Goal: Task Accomplishment & Management: Manage account settings

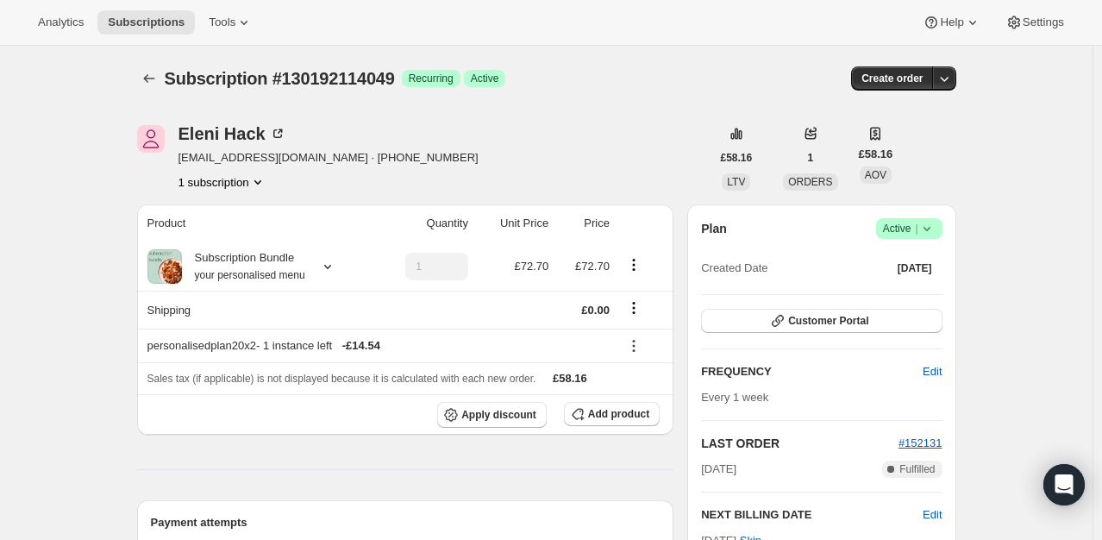
click at [596, 140] on div "Eleni Hack eleni.hack@gmail.com · +447488546570 1 subscription" at bounding box center [423, 158] width 573 height 66
click at [512, 412] on span "Apply discount" at bounding box center [498, 415] width 75 height 14
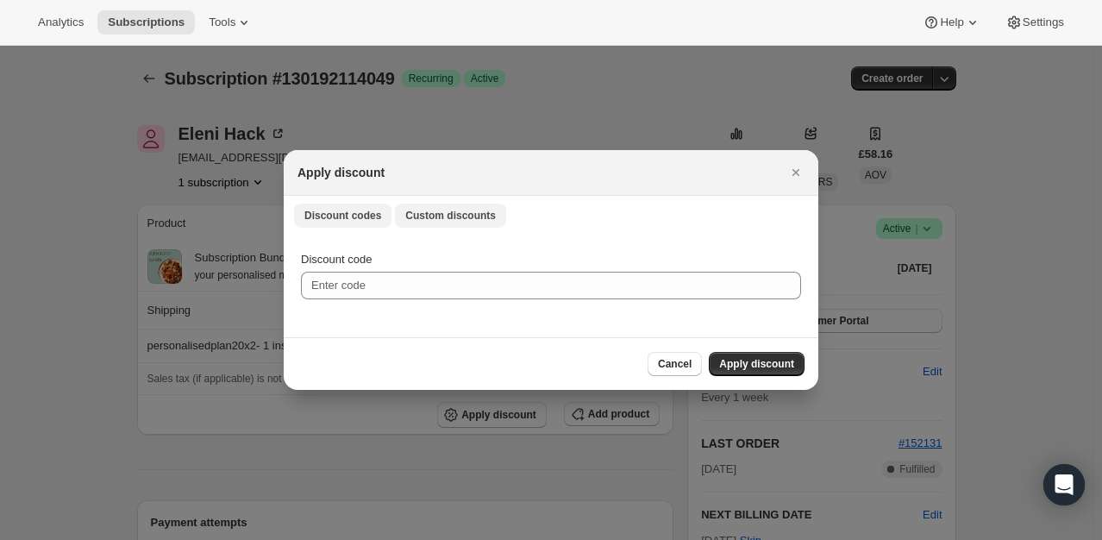
click at [431, 206] on button "Custom discounts" at bounding box center [450, 215] width 111 height 24
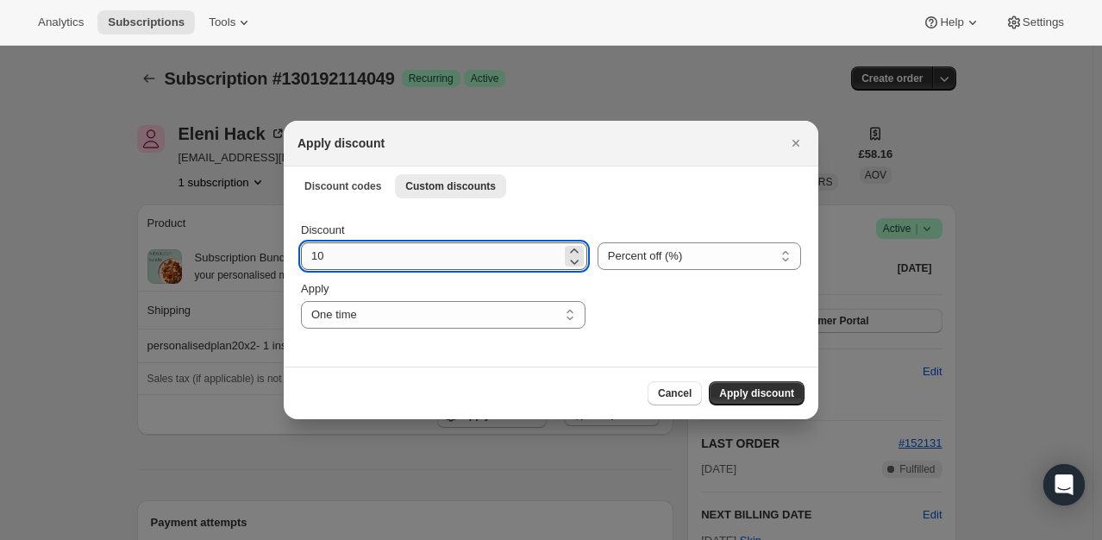
click at [374, 253] on input "10" at bounding box center [431, 256] width 260 height 28
type input "100"
click at [655, 309] on div ":rdg:" at bounding box center [698, 304] width 205 height 48
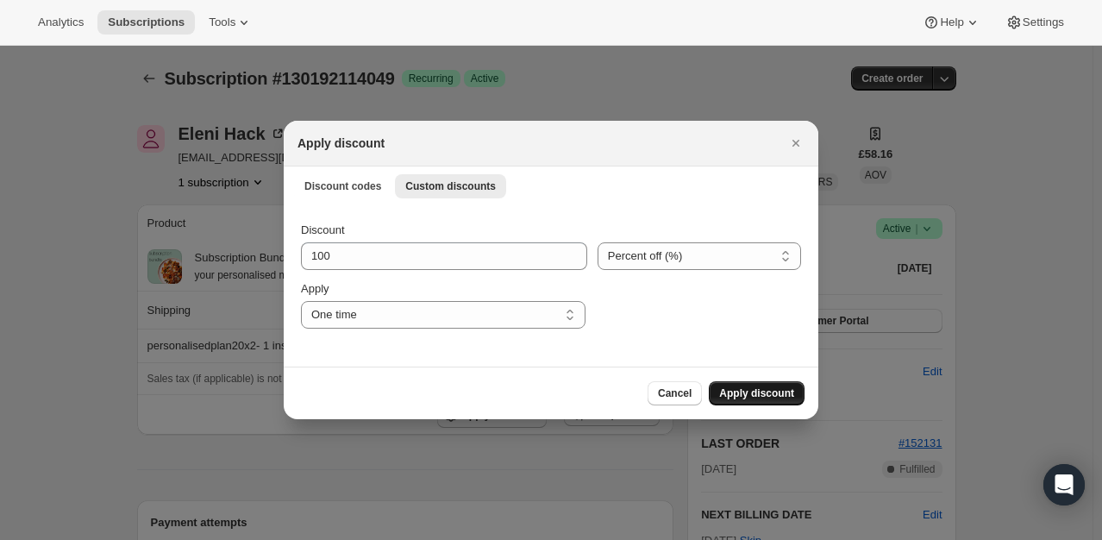
click at [752, 391] on span "Apply discount" at bounding box center [756, 393] width 75 height 14
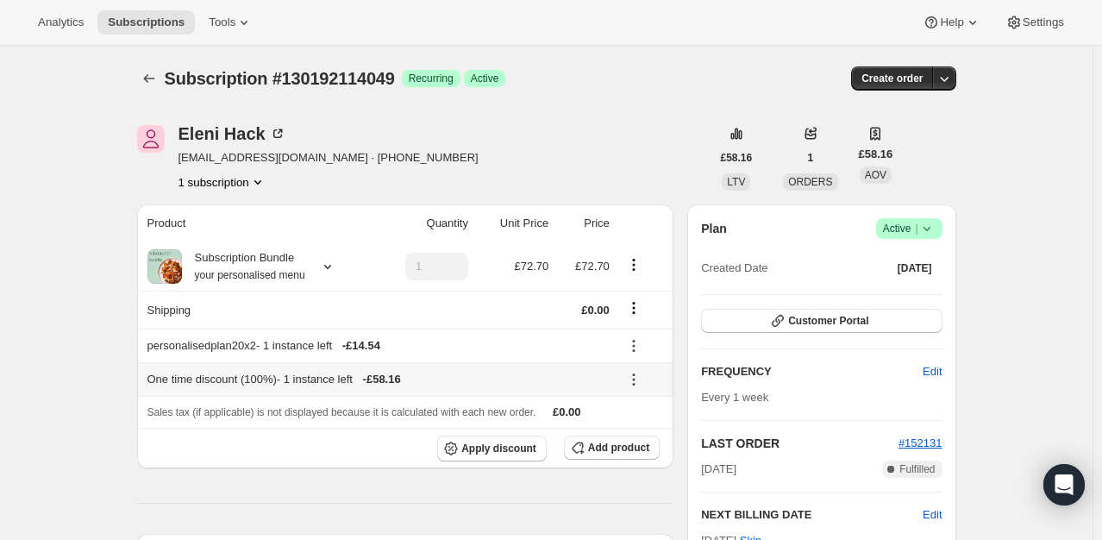
click at [635, 380] on icon at bounding box center [633, 379] width 17 height 17
click at [598, 146] on div "Eleni Hack eleni.hack@gmail.com · +447488546570 1 subscription" at bounding box center [423, 158] width 573 height 66
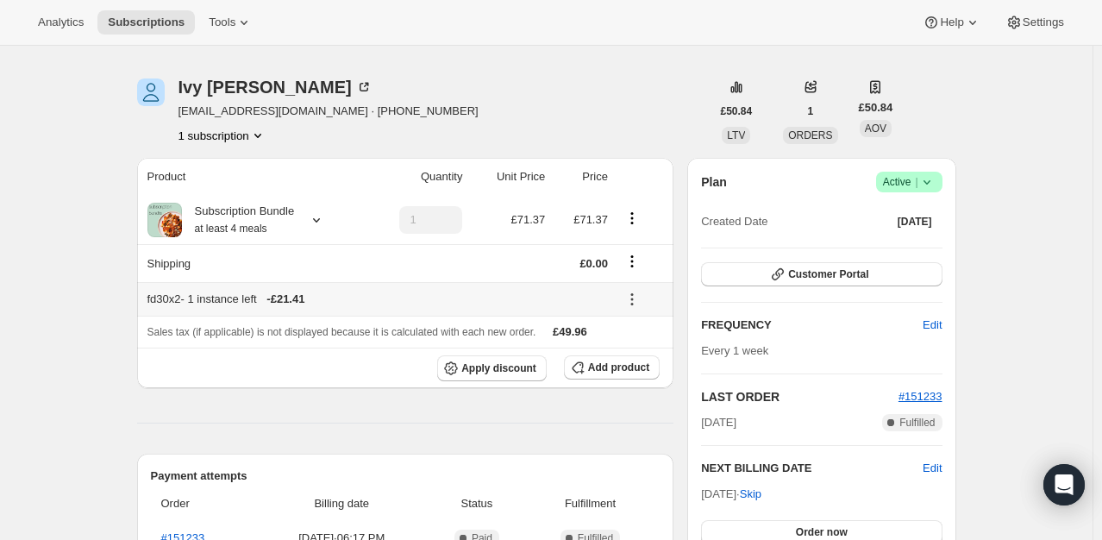
scroll to position [86, 0]
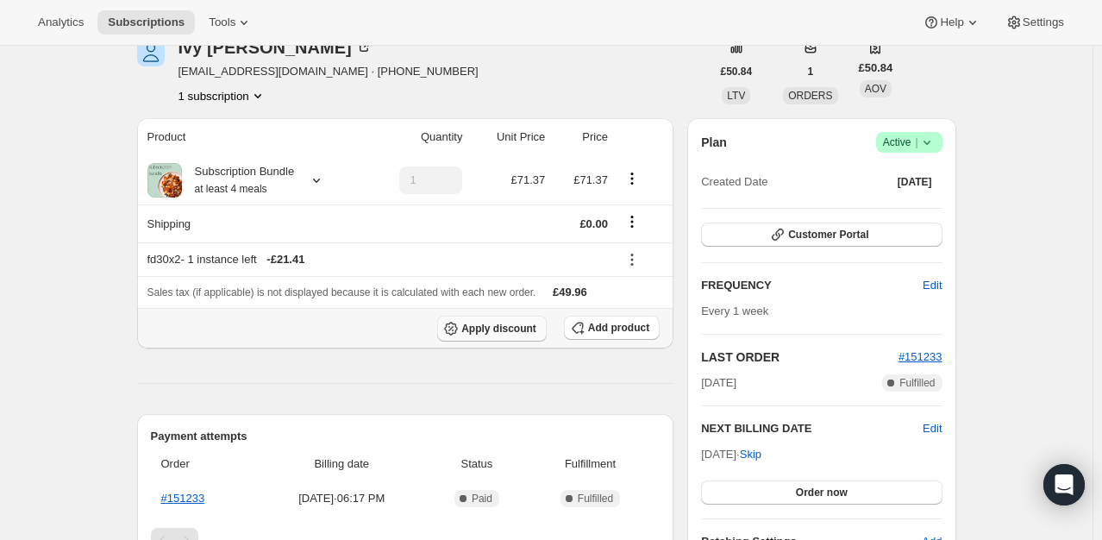
click at [516, 331] on span "Apply discount" at bounding box center [498, 329] width 75 height 14
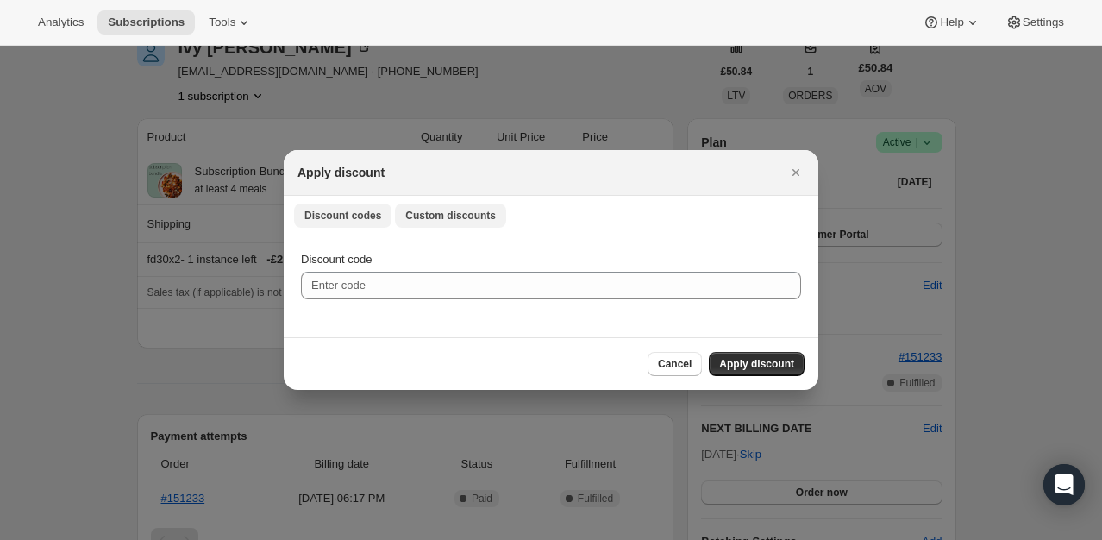
click at [421, 217] on span "Custom discounts" at bounding box center [450, 216] width 91 height 14
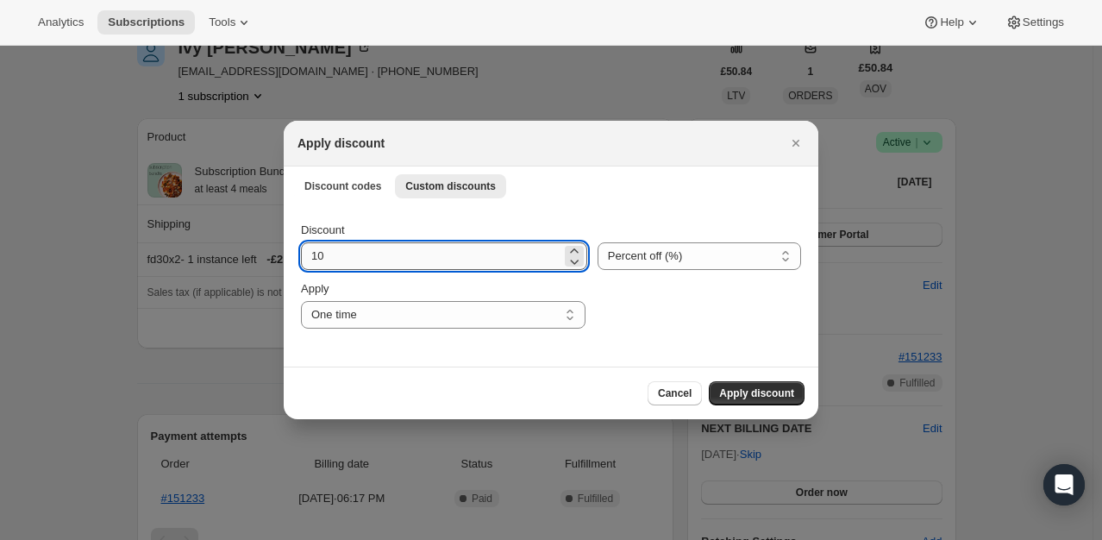
click at [371, 257] on input "10" at bounding box center [431, 256] width 260 height 28
type input "100"
click at [745, 394] on span "Apply discount" at bounding box center [756, 393] width 75 height 14
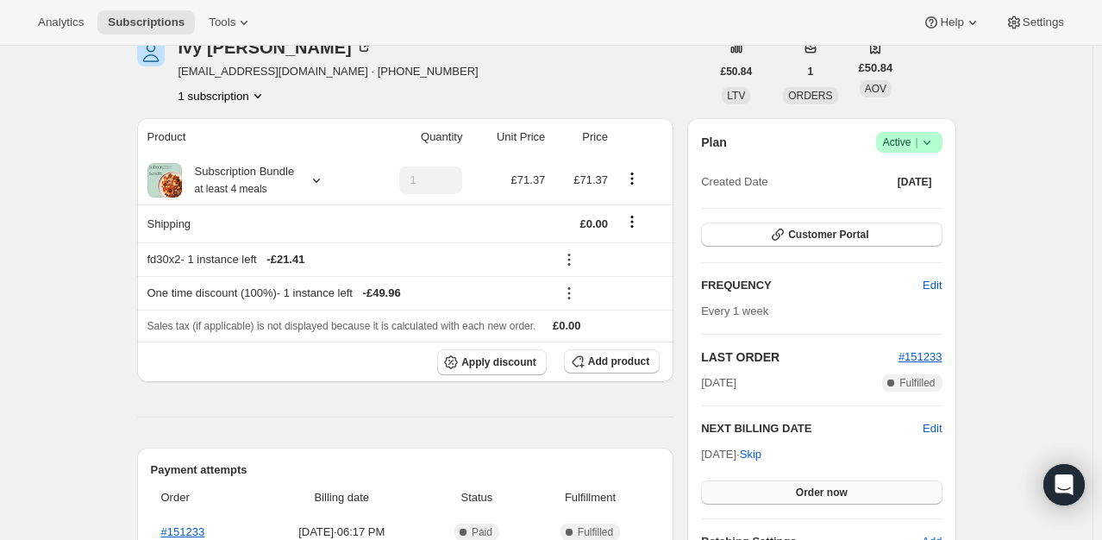
click at [799, 488] on button "Order now" at bounding box center [821, 492] width 240 height 24
click at [799, 488] on span "Click to confirm" at bounding box center [821, 492] width 78 height 14
